Goal: Information Seeking & Learning: Learn about a topic

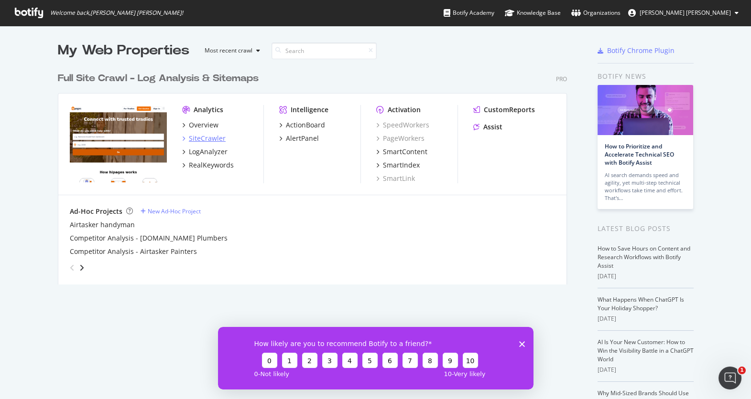
click at [205, 139] on div "SiteCrawler" at bounding box center [207, 139] width 37 height 10
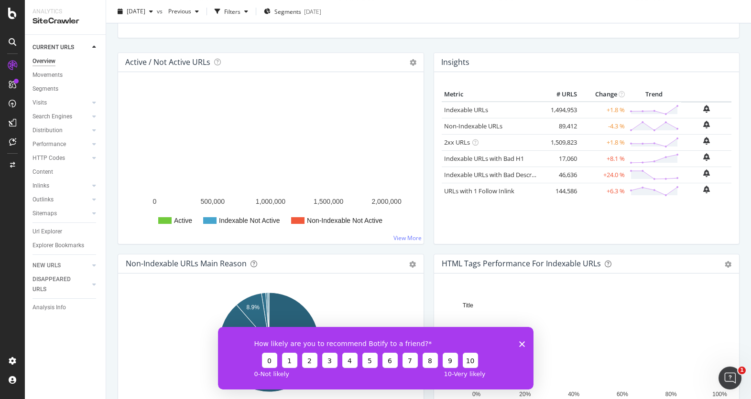
scroll to position [118, 0]
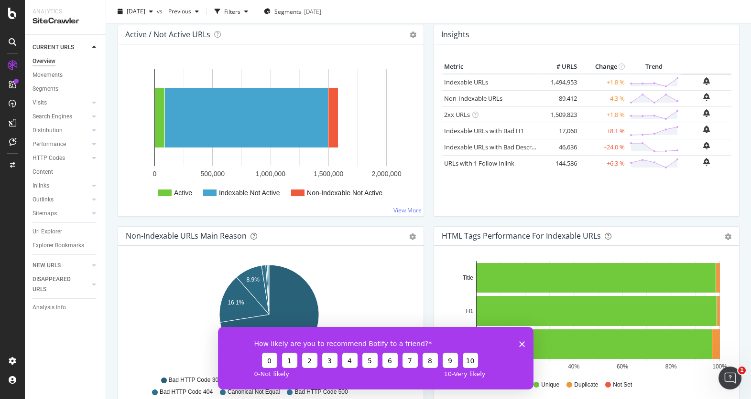
click at [524, 344] on icon "Close survey" at bounding box center [521, 344] width 6 height 6
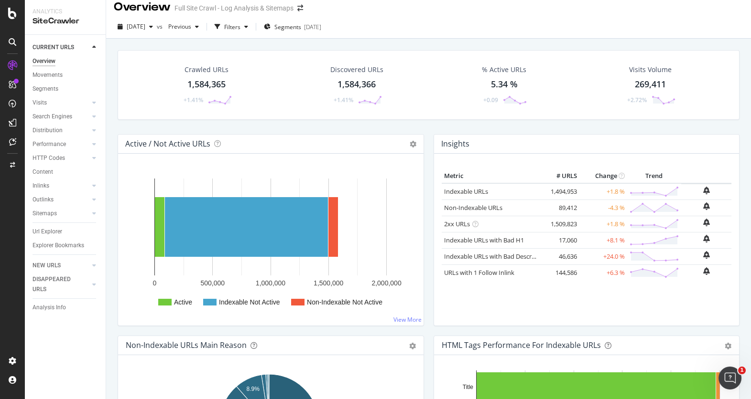
scroll to position [0, 0]
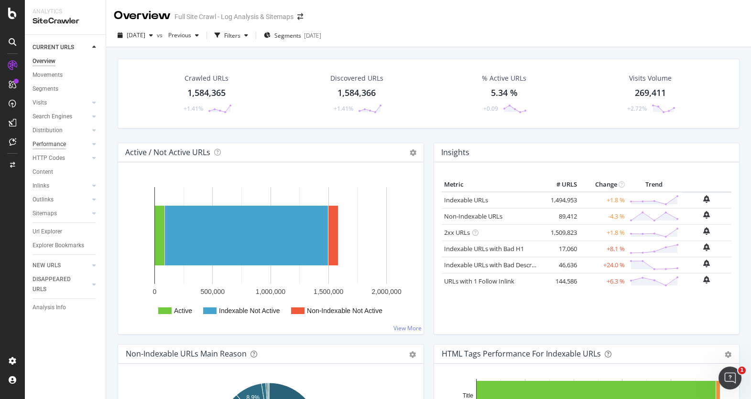
click at [58, 144] on div "Performance" at bounding box center [48, 145] width 33 height 10
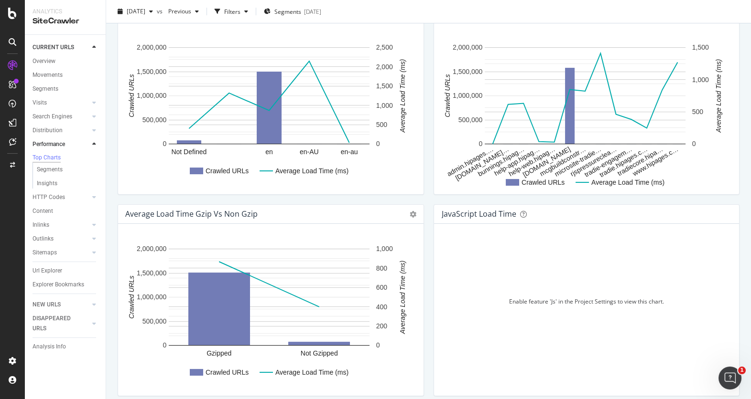
scroll to position [581, 0]
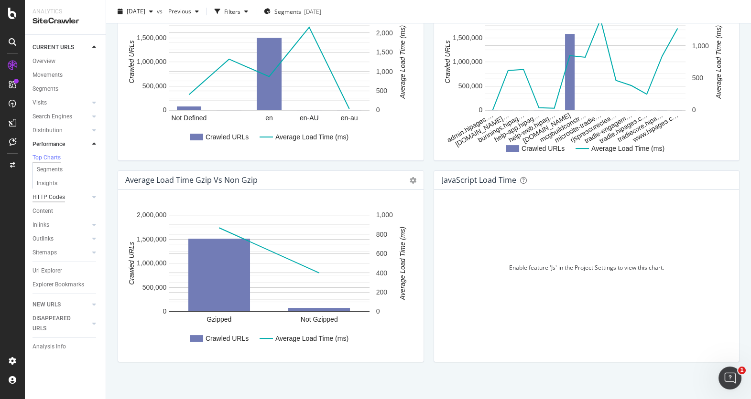
click at [52, 202] on div "HTTP Codes" at bounding box center [48, 198] width 32 height 10
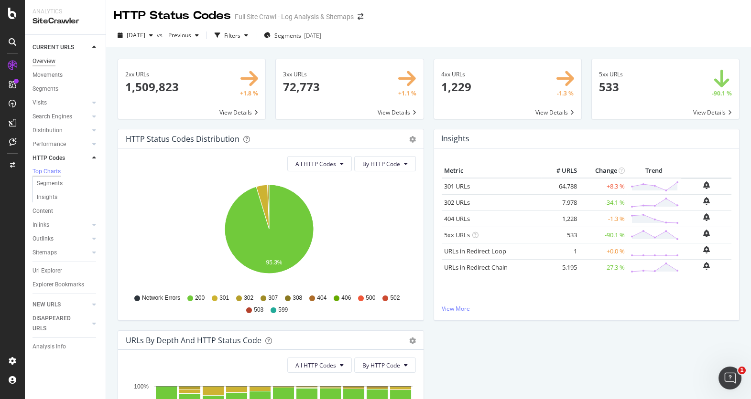
click at [49, 63] on div "Overview" at bounding box center [43, 61] width 23 height 10
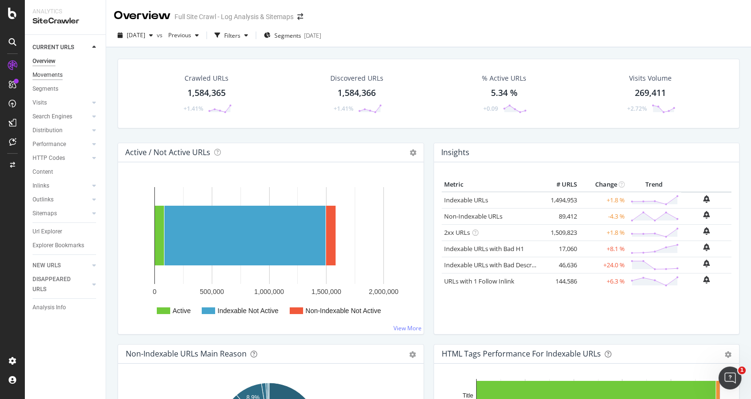
click at [52, 75] on div "Movements" at bounding box center [47, 75] width 30 height 10
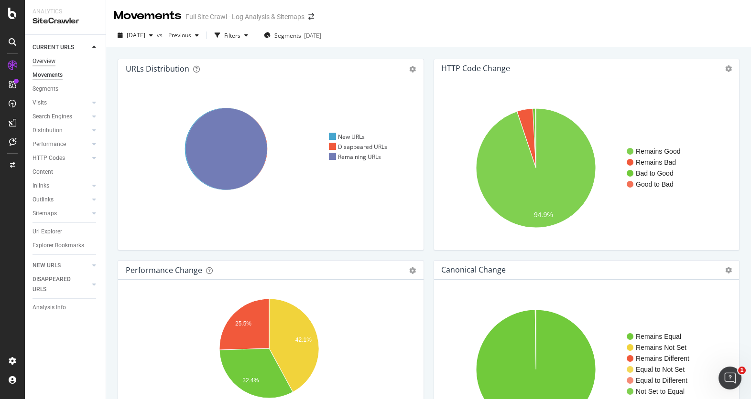
click at [46, 62] on div "Overview" at bounding box center [43, 61] width 23 height 10
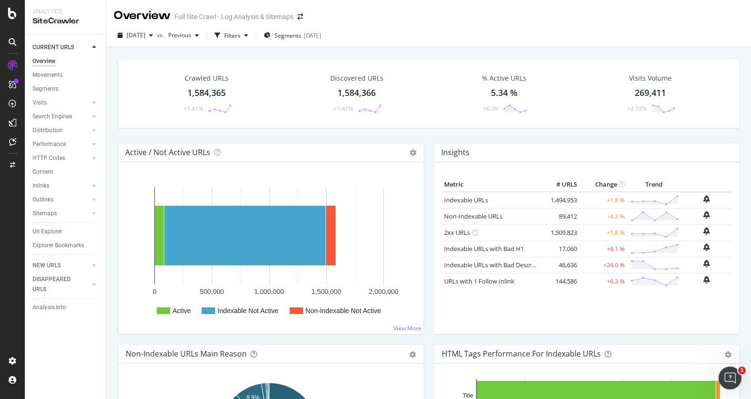
click at [500, 22] on div "Overview Full Site Crawl - Log Analysis & Sitemaps" at bounding box center [428, 12] width 645 height 24
click at [47, 140] on div "Performance" at bounding box center [48, 145] width 33 height 10
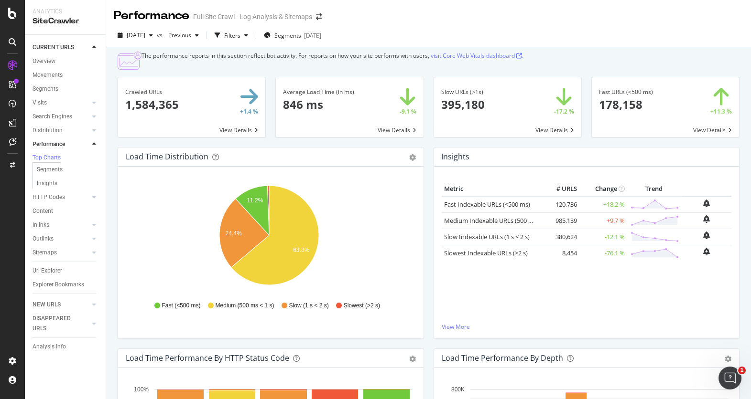
click at [464, 27] on div "2025 Sep. 9th vs Previous Filters Segments 2025-08-04" at bounding box center [428, 35] width 645 height 23
click at [628, 22] on div "Performance Full Site Crawl - Log Analysis & Sitemaps" at bounding box center [428, 12] width 645 height 24
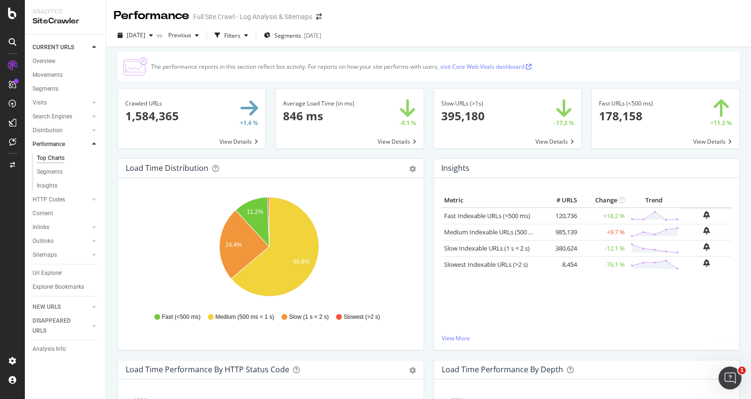
click at [422, 16] on div "Performance Full Site Crawl - Log Analysis & Sitemaps" at bounding box center [428, 12] width 645 height 24
click at [54, 196] on div "HTTP Codes" at bounding box center [48, 200] width 32 height 10
